Goal: Use online tool/utility: Utilize a website feature to perform a specific function

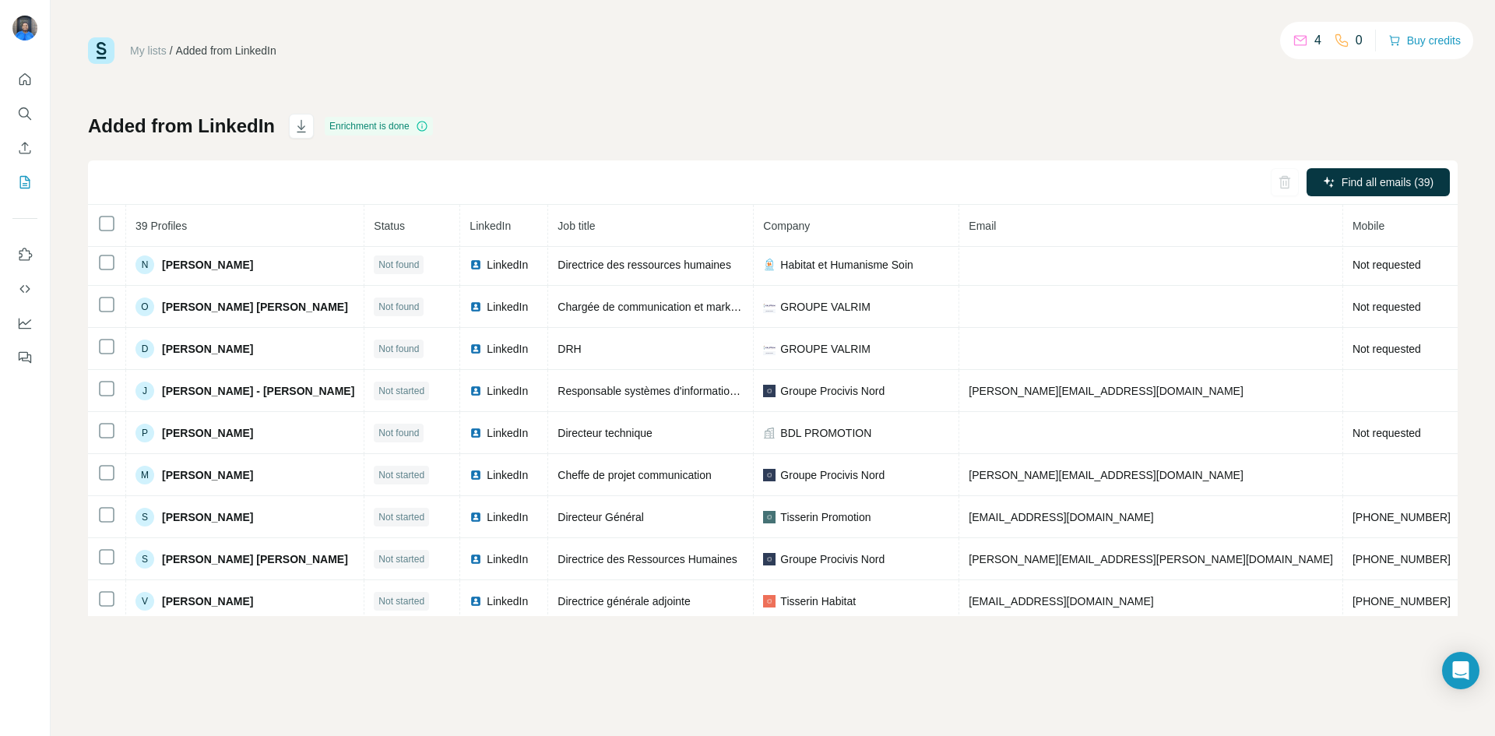
scroll to position [1320, 0]
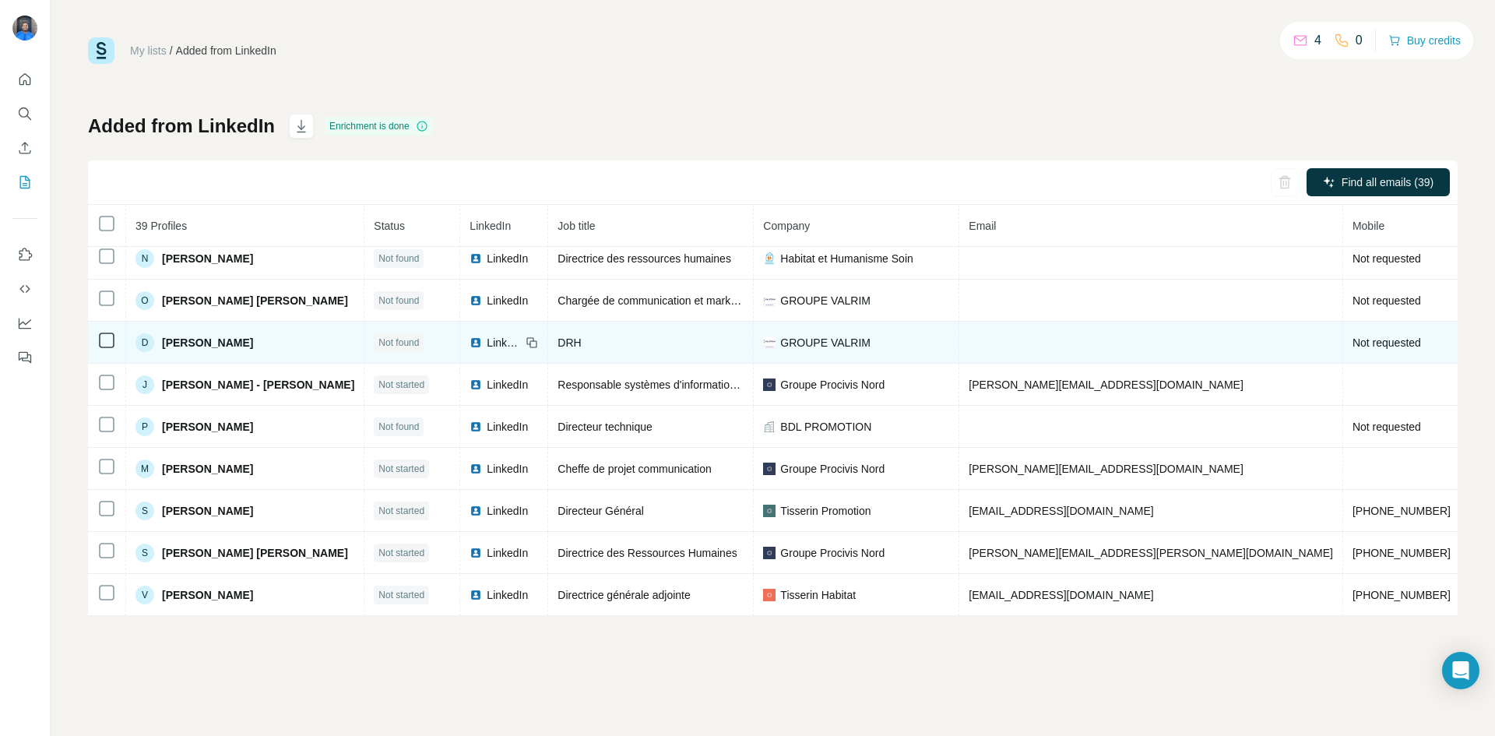
click at [959, 340] on td at bounding box center [1151, 343] width 384 height 42
click at [114, 337] on icon at bounding box center [106, 340] width 19 height 19
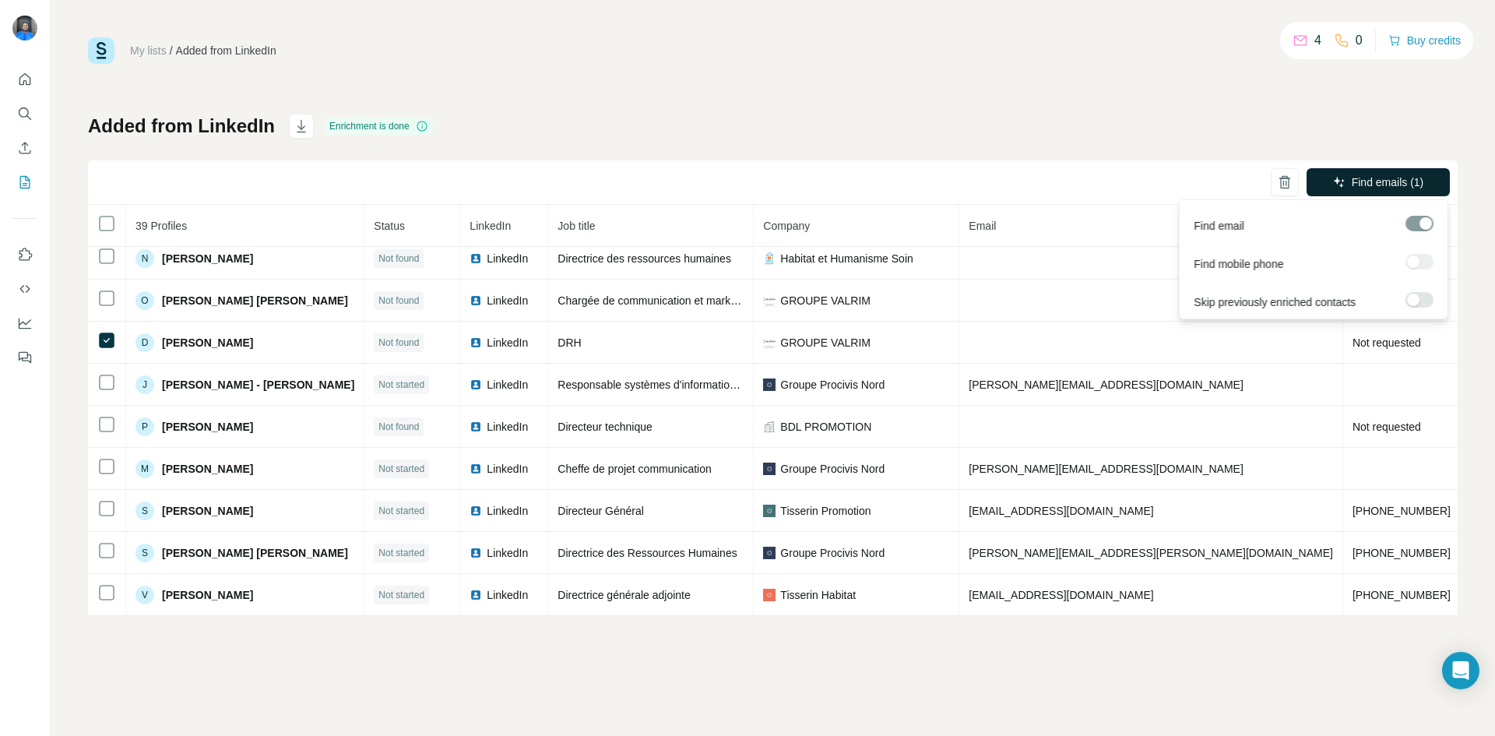
click at [1380, 178] on span "Find emails (1)" at bounding box center [1388, 182] width 72 height 16
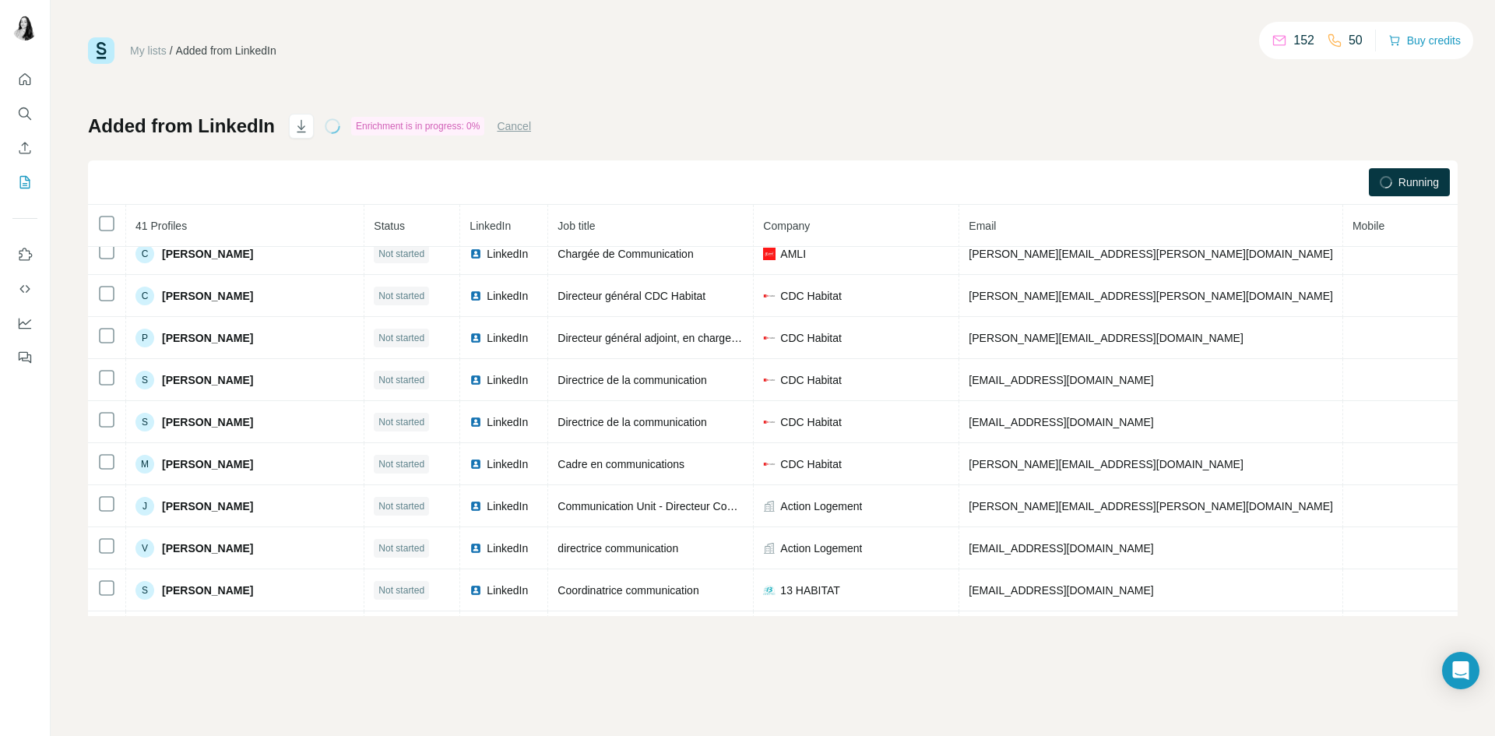
scroll to position [0, 0]
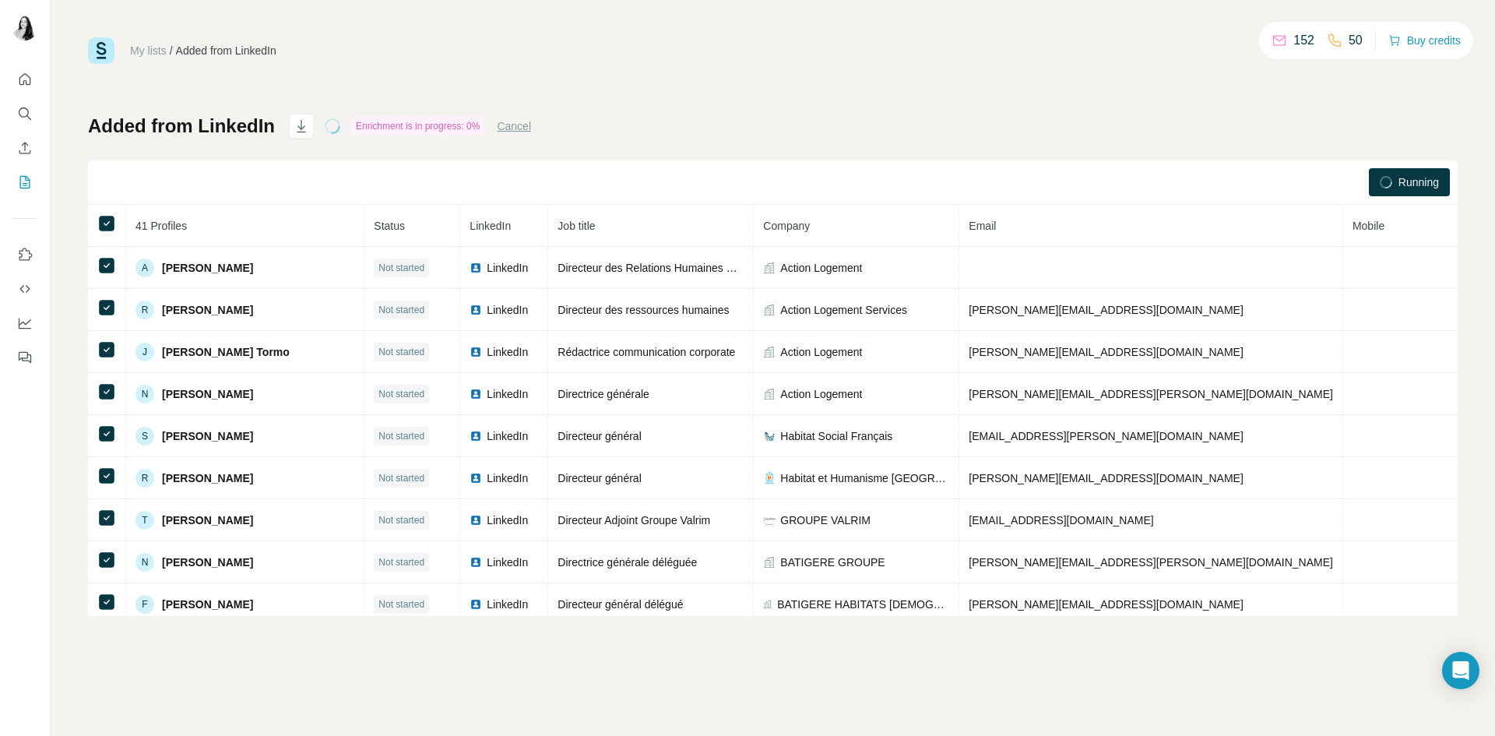
click at [531, 123] on button "Cancel" at bounding box center [514, 126] width 34 height 16
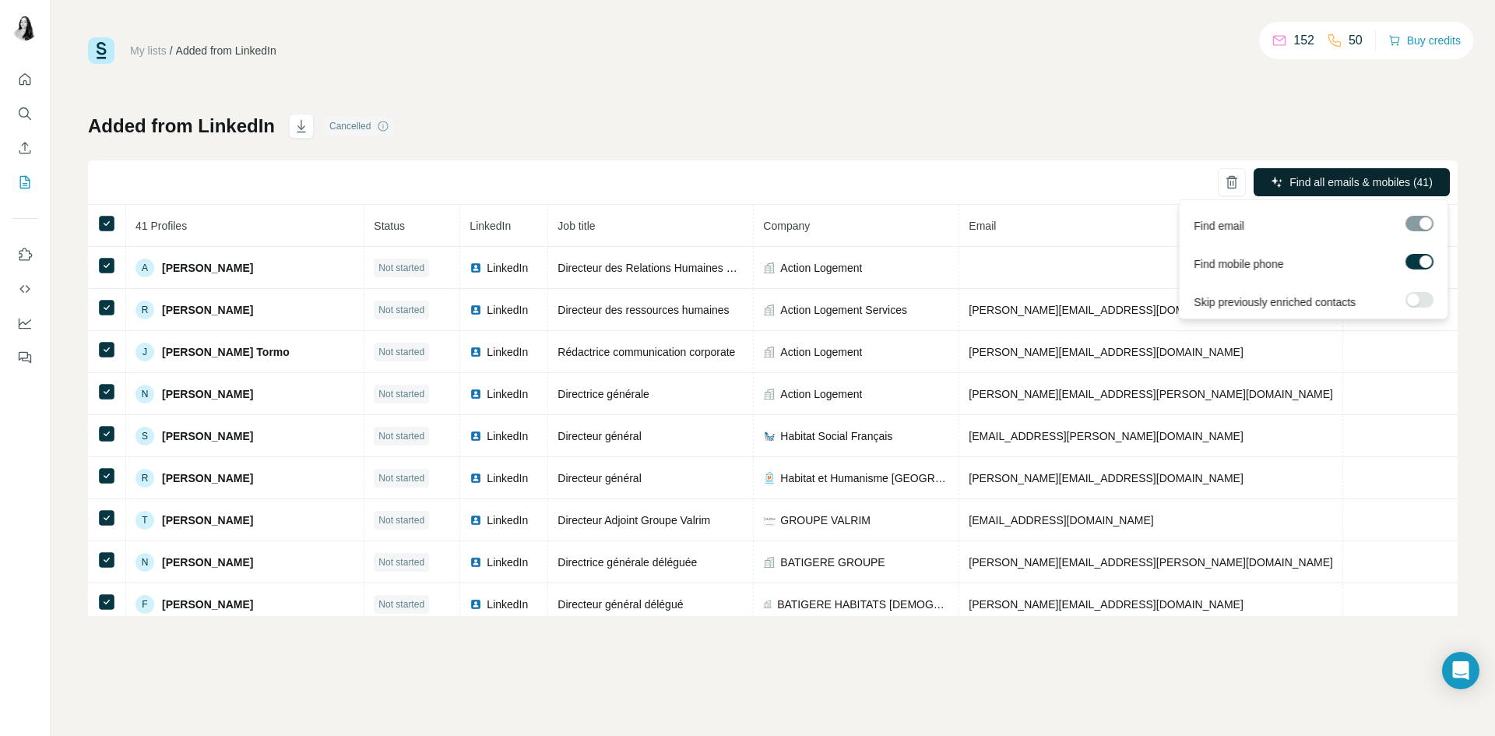
click at [1336, 176] on span "Find all emails & mobiles (41)" at bounding box center [1360, 182] width 143 height 16
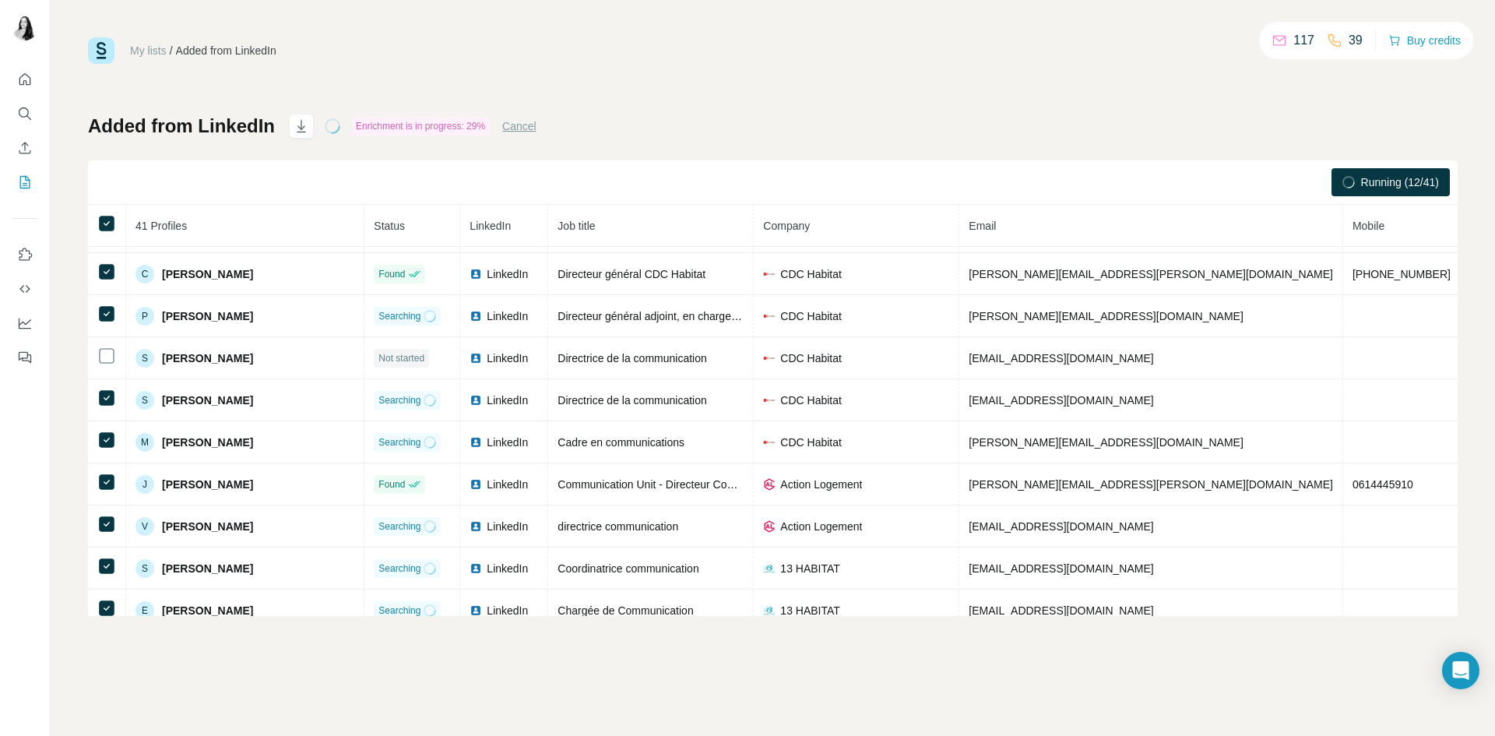
scroll to position [623, 0]
